Goal: Consume media (video, audio)

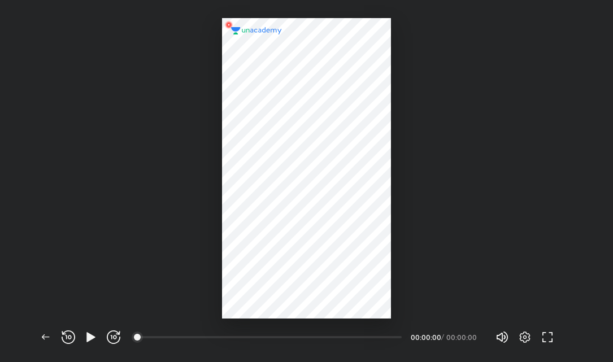
scroll to position [362, 613]
click at [89, 336] on icon "button" at bounding box center [90, 337] width 8 height 10
click at [92, 334] on icon "button" at bounding box center [91, 337] width 14 height 14
click at [117, 337] on icon "button" at bounding box center [114, 337] width 14 height 14
click at [305, 156] on img at bounding box center [307, 168] width 54 height 54
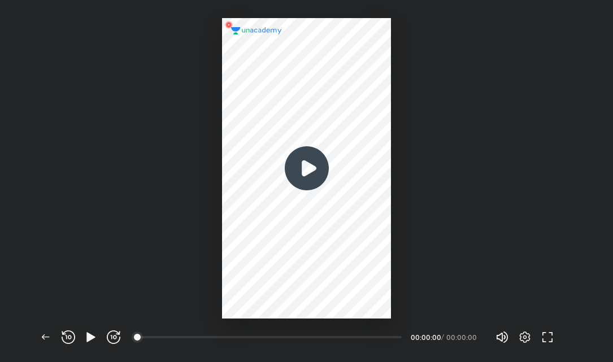
click at [305, 160] on img at bounding box center [307, 168] width 54 height 54
click at [92, 336] on icon "button" at bounding box center [90, 337] width 8 height 10
click at [177, 339] on div "00:00" at bounding box center [269, 337] width 263 height 11
click at [524, 343] on icon "button" at bounding box center [525, 337] width 14 height 14
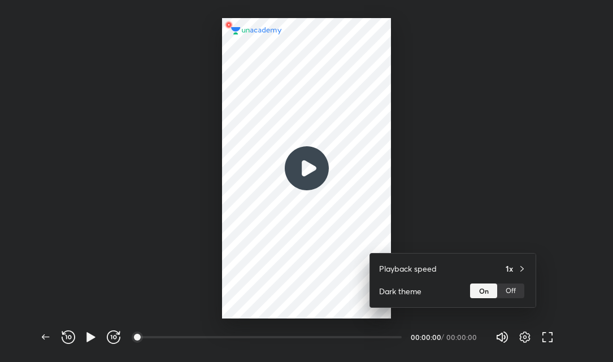
click at [477, 214] on div at bounding box center [306, 181] width 613 height 362
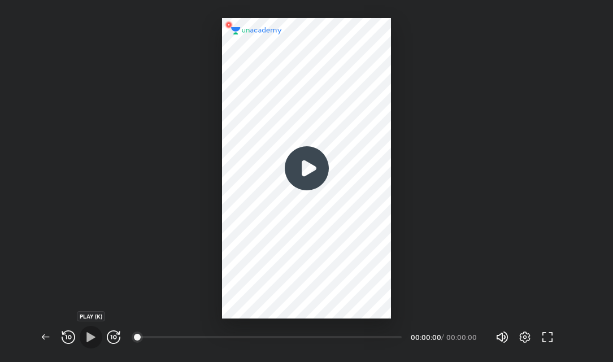
click at [90, 338] on icon "button" at bounding box center [90, 337] width 8 height 10
click at [116, 339] on icon "button" at bounding box center [114, 337] width 14 height 14
drag, startPoint x: 136, startPoint y: 338, endPoint x: 208, endPoint y: 338, distance: 71.7
click at [208, 338] on div "00:00" at bounding box center [269, 337] width 263 height 2
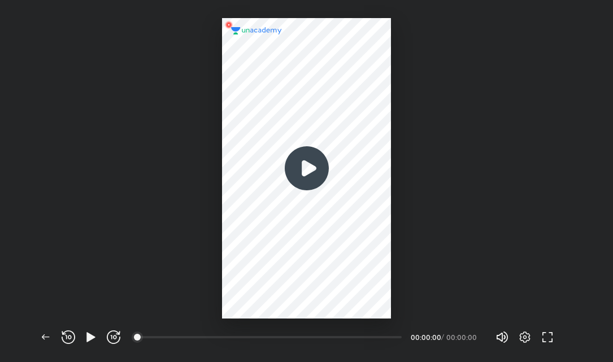
click at [319, 158] on img at bounding box center [307, 168] width 54 height 54
